Goal: Book appointment/travel/reservation

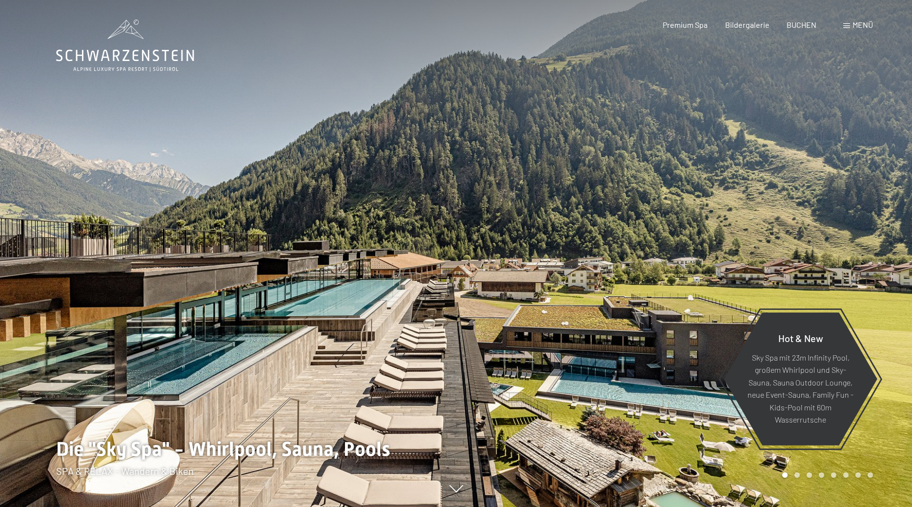
click at [850, 25] on div "Menü" at bounding box center [858, 25] width 30 height 11
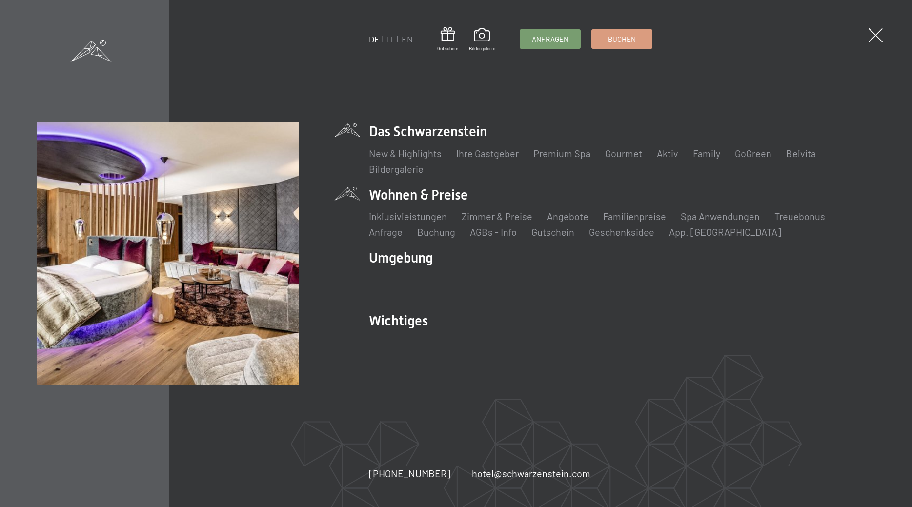
click at [423, 194] on li "Wohnen & Preise Inklusivleistungen Zimmer & Preise Liste Angebote Liste Familie…" at bounding box center [622, 211] width 507 height 53
click at [558, 216] on link "Angebote" at bounding box center [567, 216] width 41 height 12
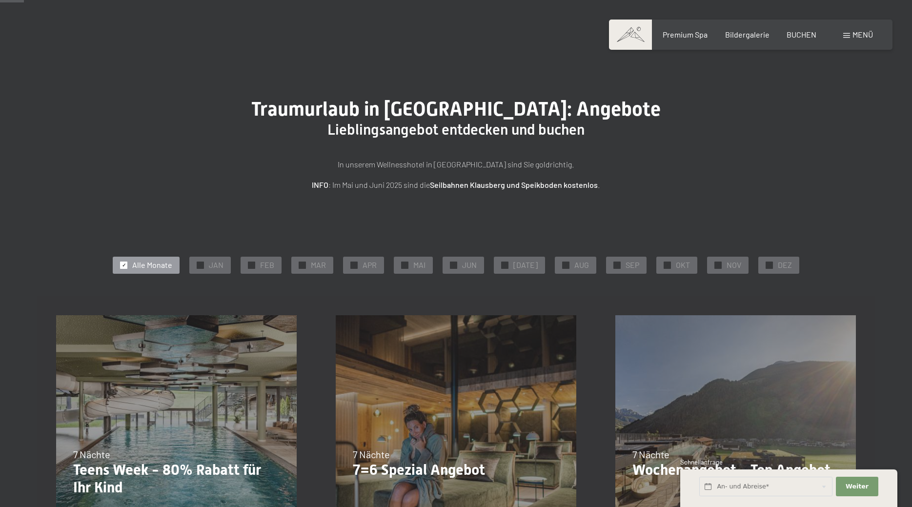
scroll to position [100, 0]
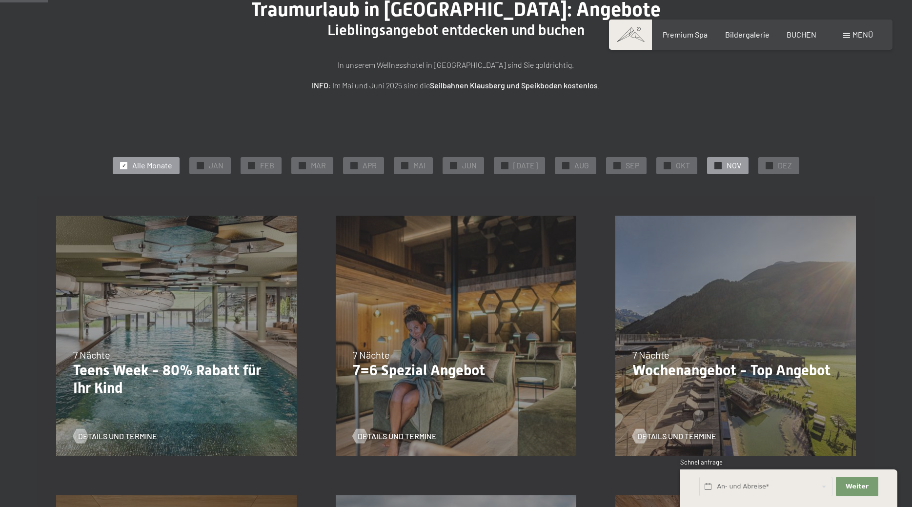
click at [721, 166] on div "✓ NOV" at bounding box center [727, 165] width 41 height 17
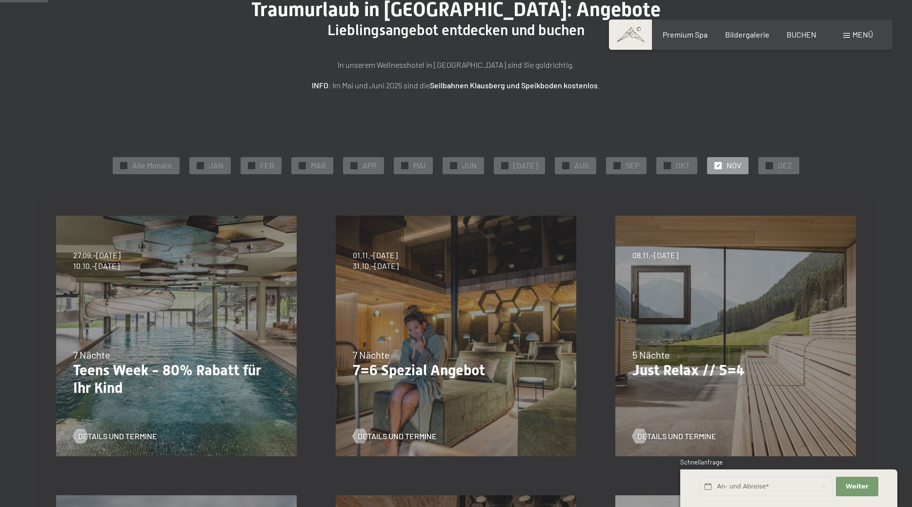
scroll to position [0, 0]
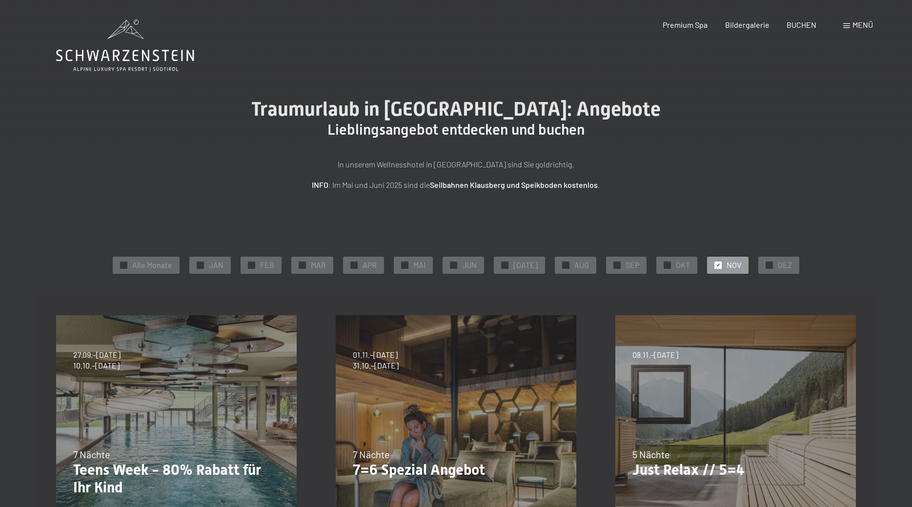
click at [850, 24] on div "Menü" at bounding box center [858, 25] width 30 height 11
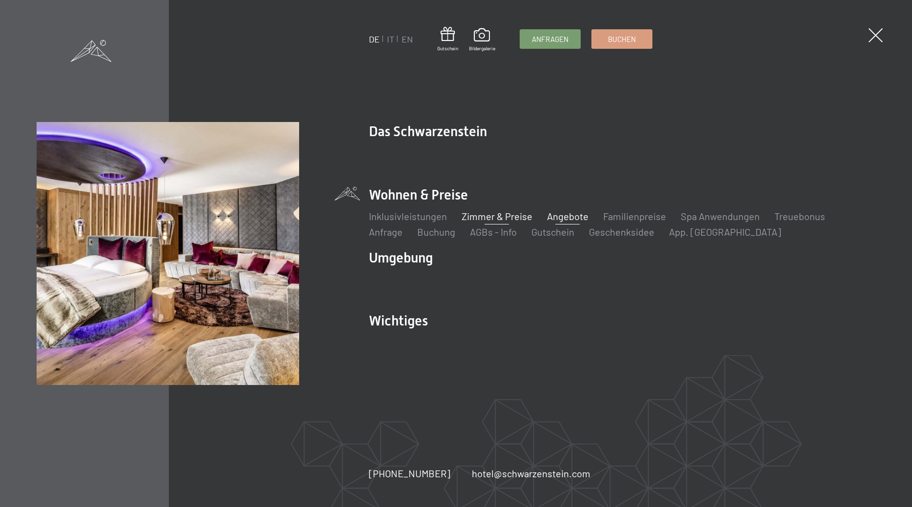
click at [487, 221] on link "Zimmer & Preise" at bounding box center [497, 216] width 71 height 12
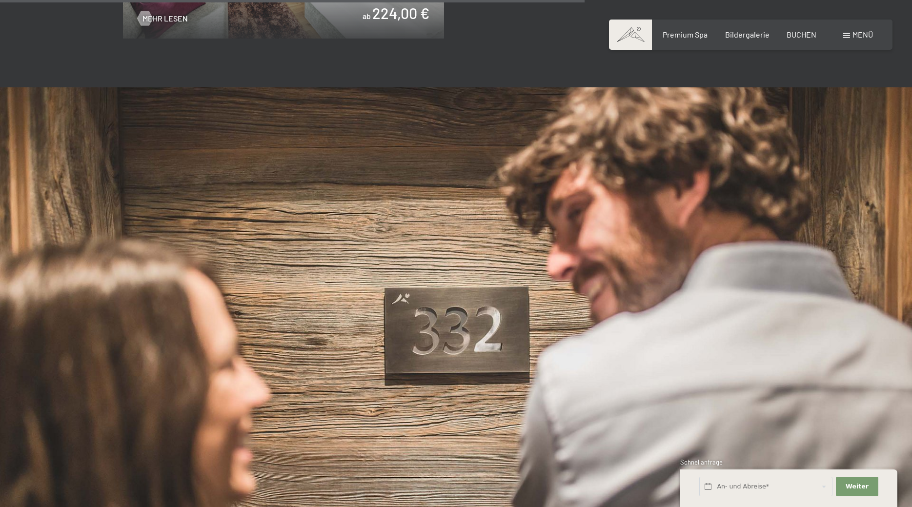
scroll to position [1742, 0]
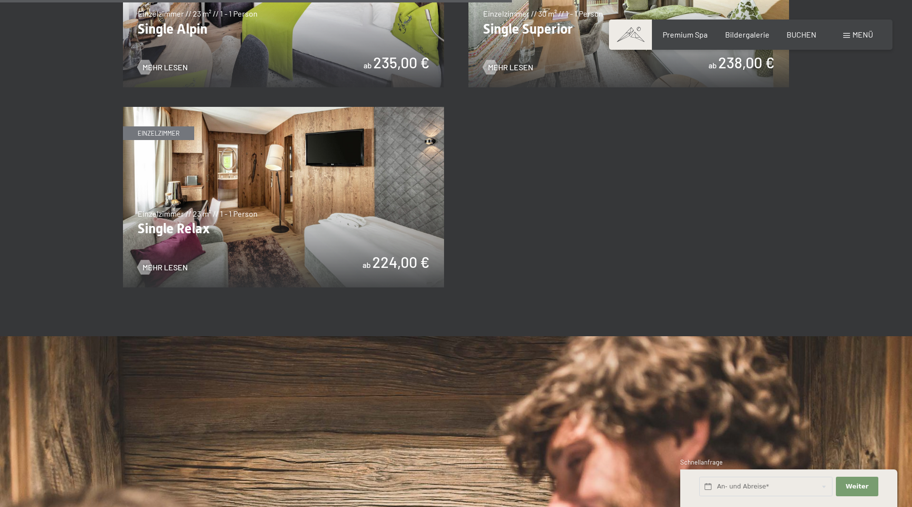
click at [399, 263] on img at bounding box center [283, 197] width 321 height 181
